Goal: Task Accomplishment & Management: Complete application form

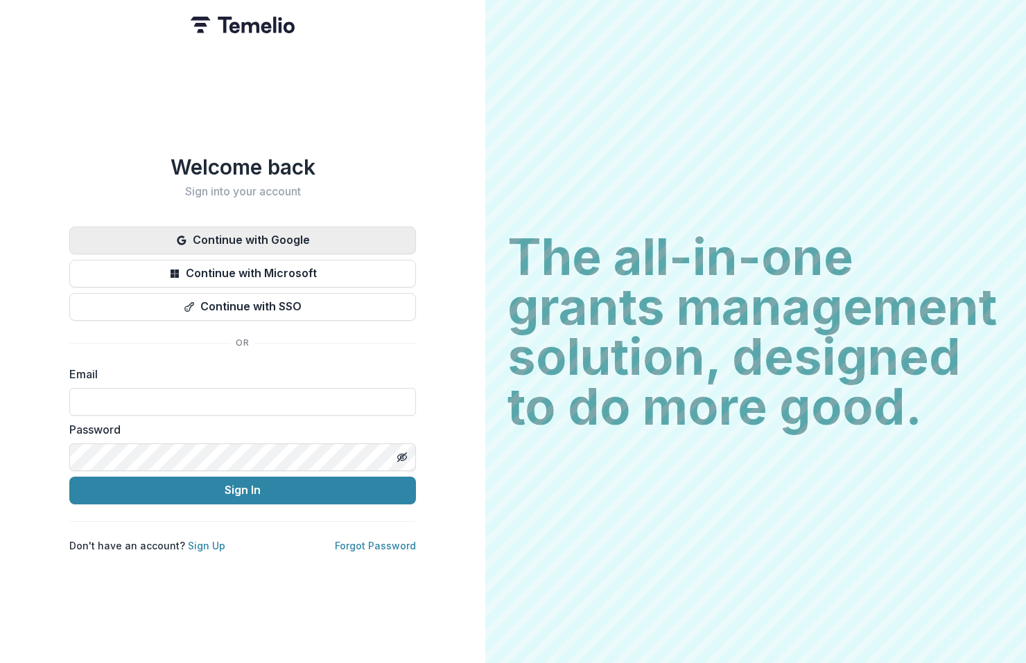
click at [290, 231] on button "Continue with Google" at bounding box center [242, 241] width 347 height 28
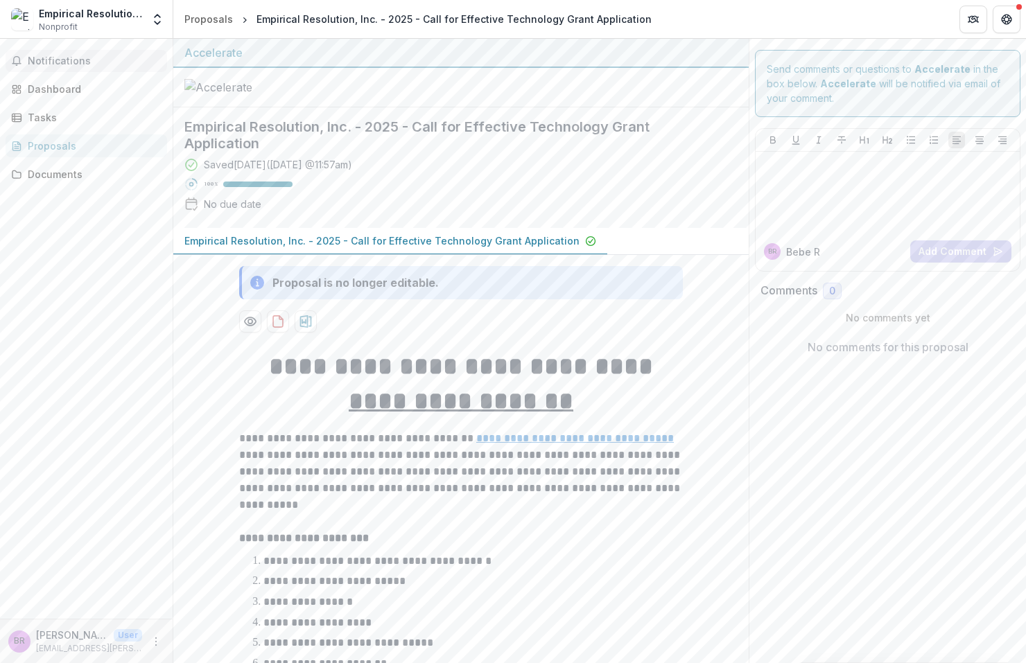
click at [63, 61] on span "Notifications" at bounding box center [95, 61] width 134 height 12
click at [59, 91] on div "Dashboard" at bounding box center [92, 89] width 128 height 15
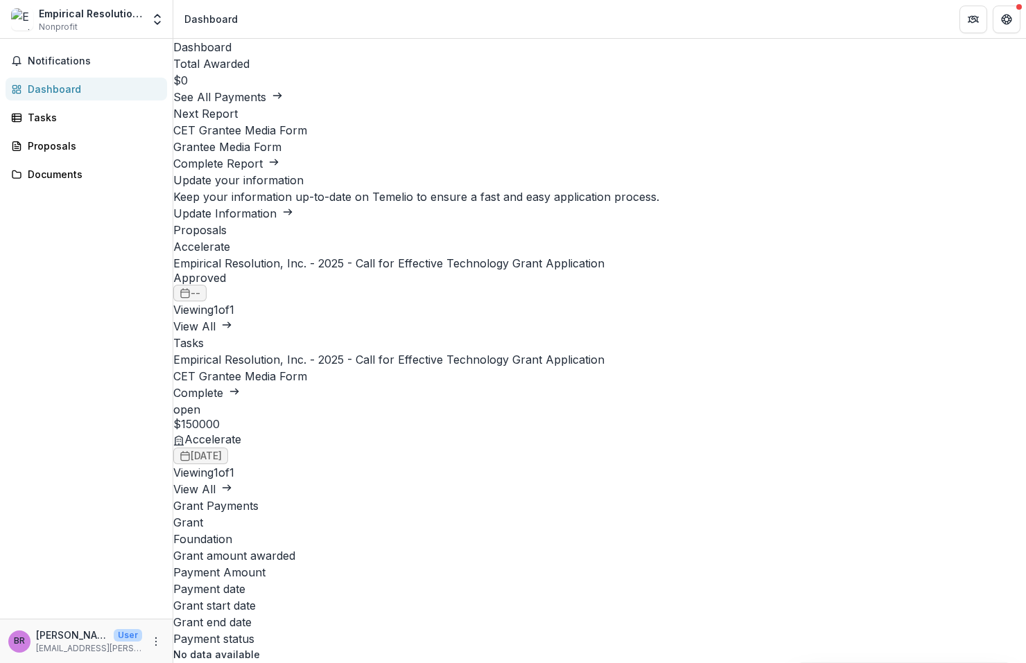
click at [279, 170] on link "Complete Report" at bounding box center [226, 164] width 106 height 14
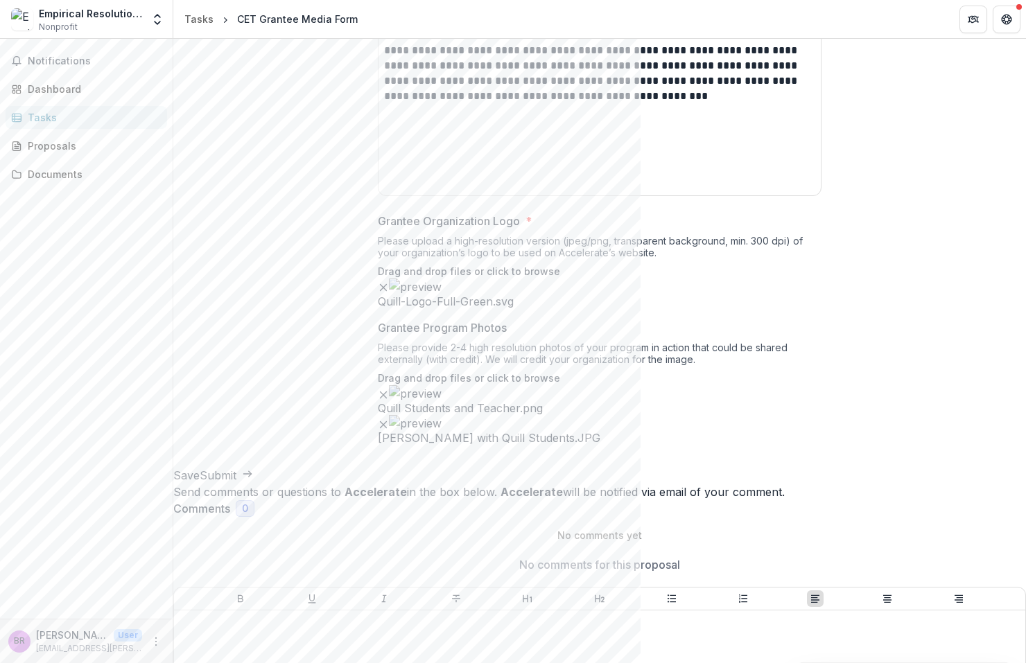
scroll to position [1515, 0]
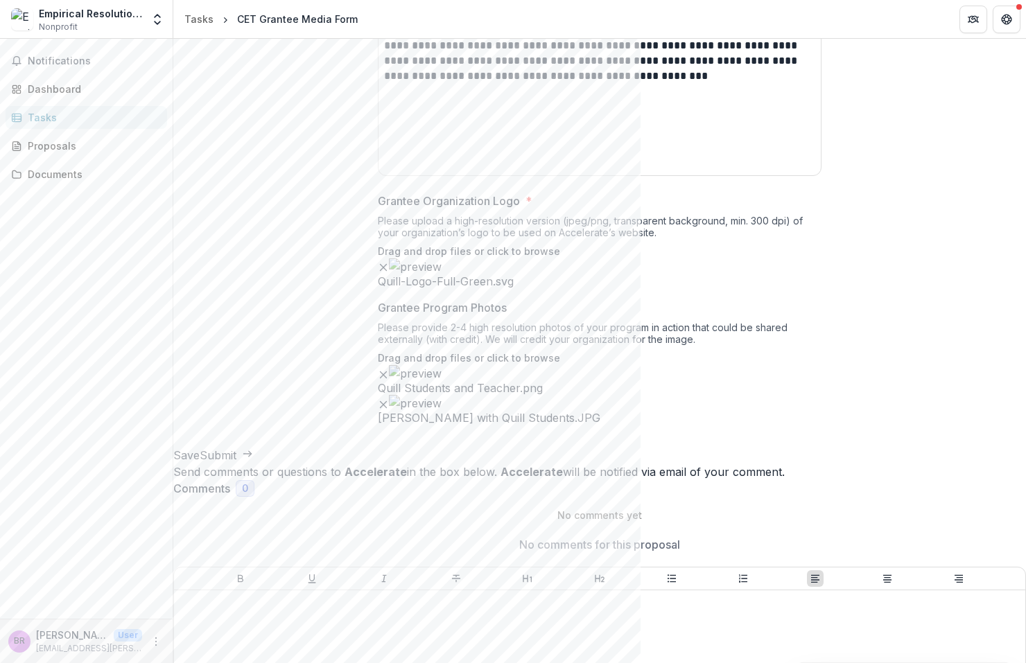
click at [559, 364] on span "click to browse" at bounding box center [523, 358] width 73 height 12
type input "**********"
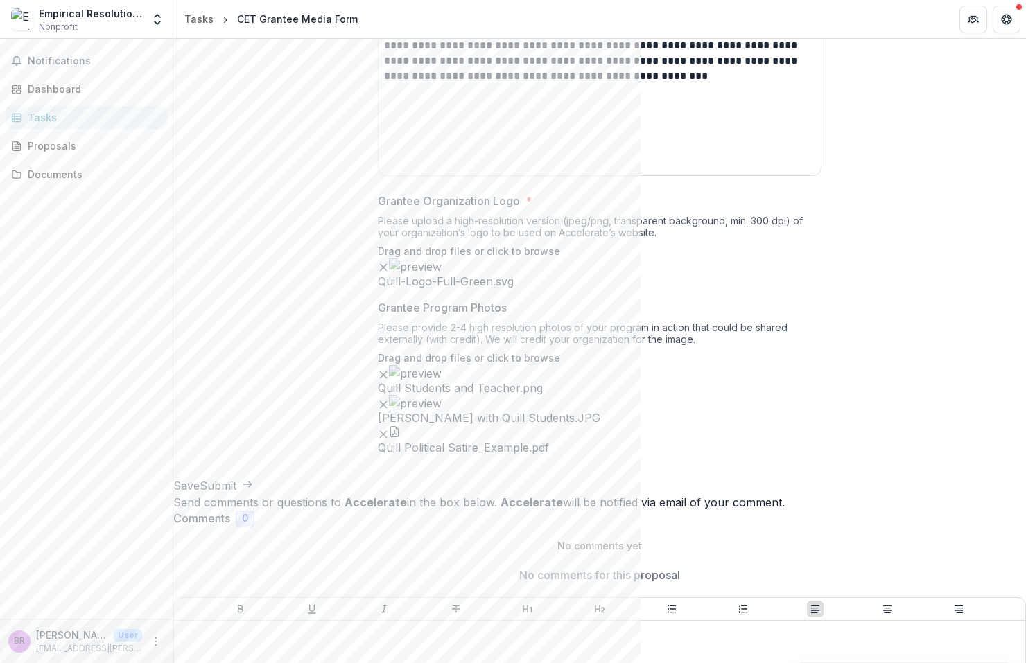
click at [439, 365] on p "Drag and drop files or click to browse" at bounding box center [469, 358] width 182 height 15
click at [663, 365] on div "Drag and drop files or click to browse" at bounding box center [600, 358] width 444 height 15
click at [400, 437] on icon "button" at bounding box center [394, 431] width 11 height 11
click at [11, 663] on icon "Close" at bounding box center [5, 672] width 11 height 11
click at [551, 364] on span "click to browse" at bounding box center [523, 358] width 73 height 12
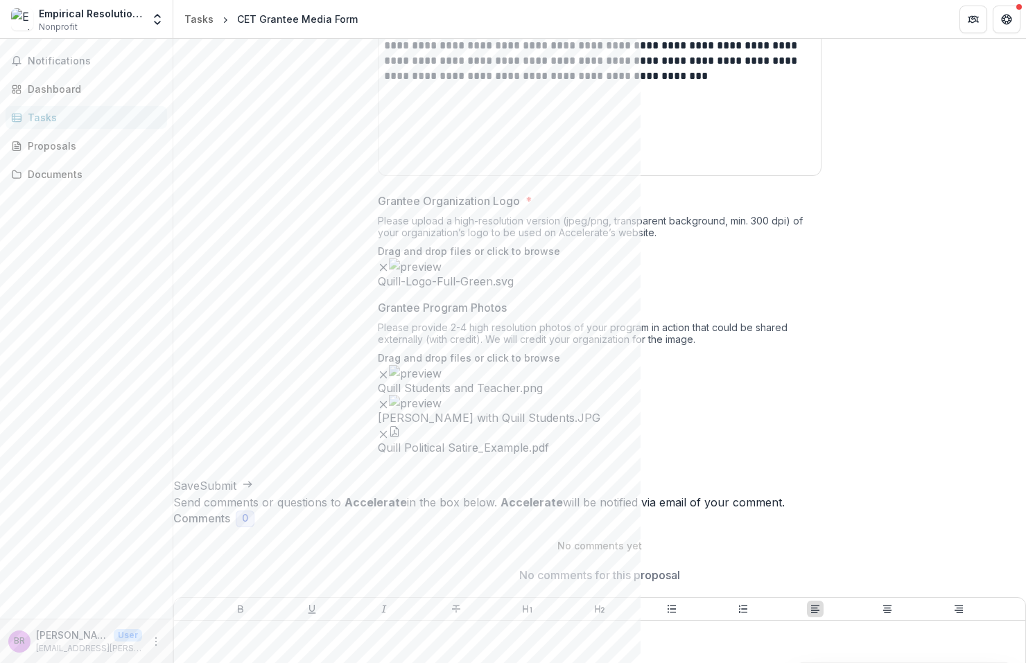
type input "**********"
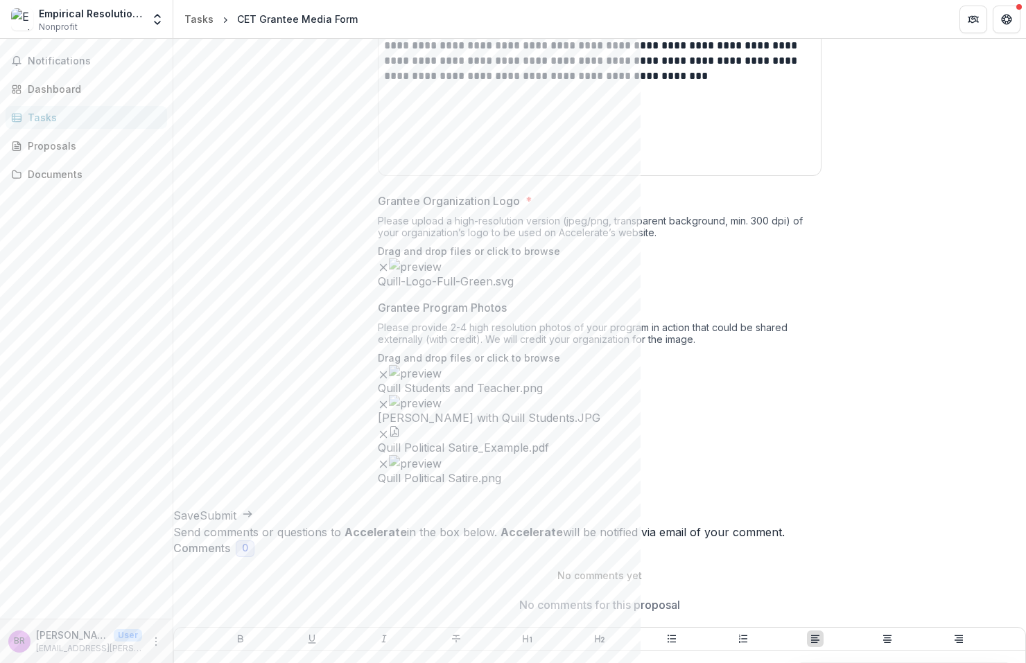
click at [253, 524] on button "Submit" at bounding box center [226, 515] width 53 height 17
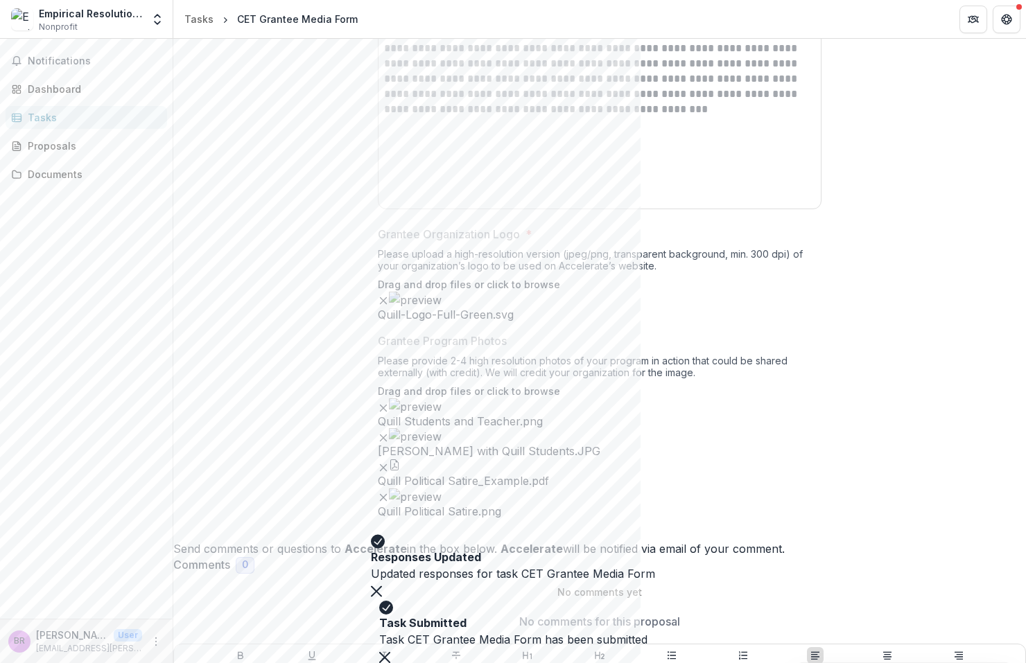
scroll to position [1521, 0]
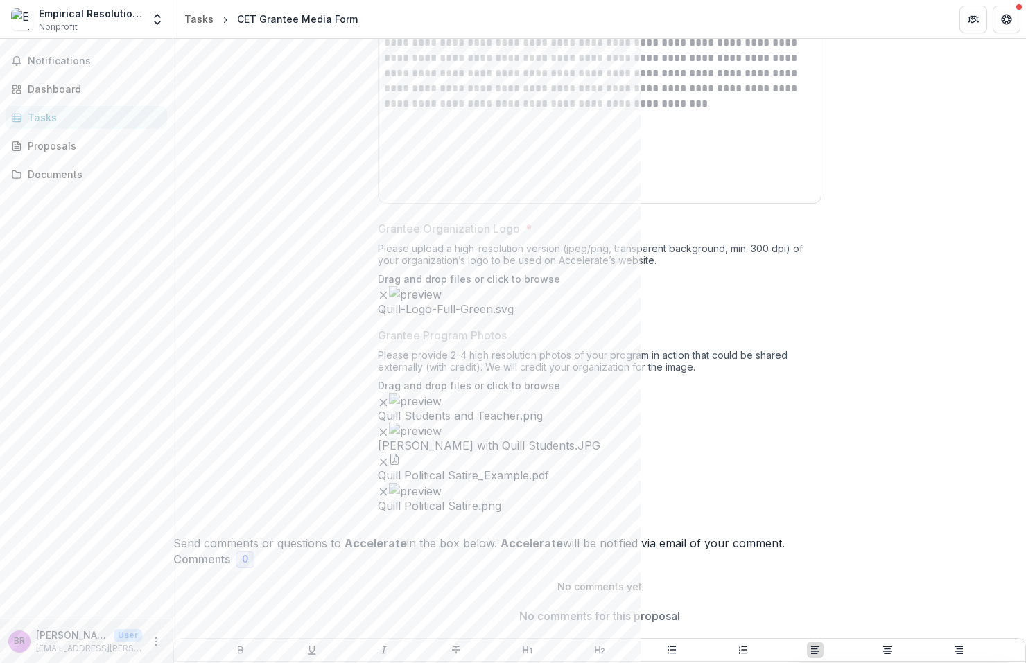
click at [850, 535] on div "Send comments or questions to Accelerate in the box below. Accelerate will be n…" at bounding box center [599, 658] width 852 height 247
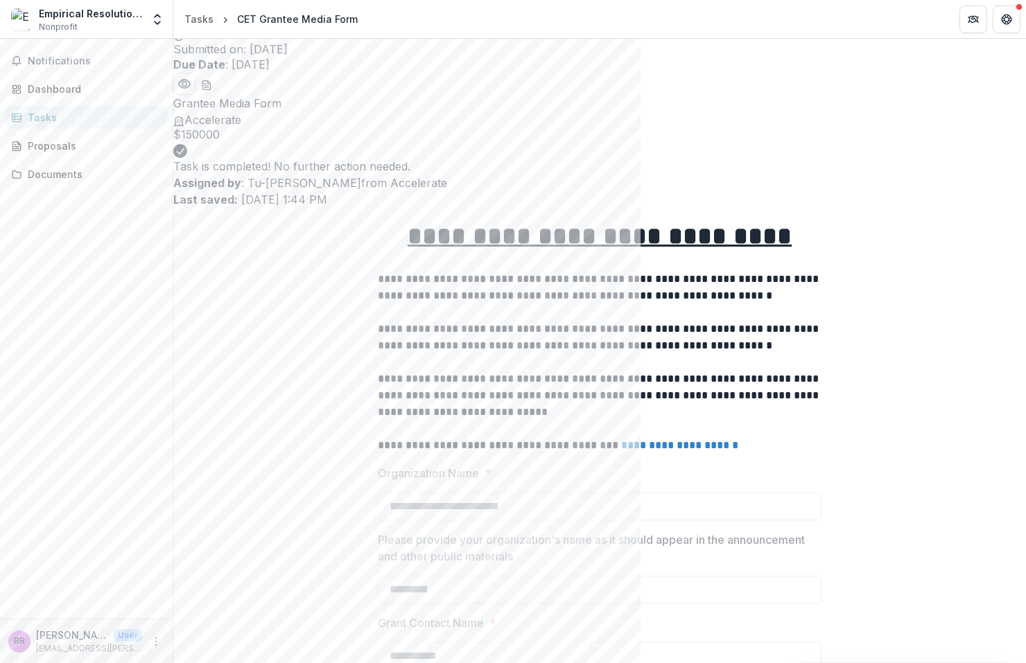
scroll to position [0, 0]
